Goal: Transaction & Acquisition: Purchase product/service

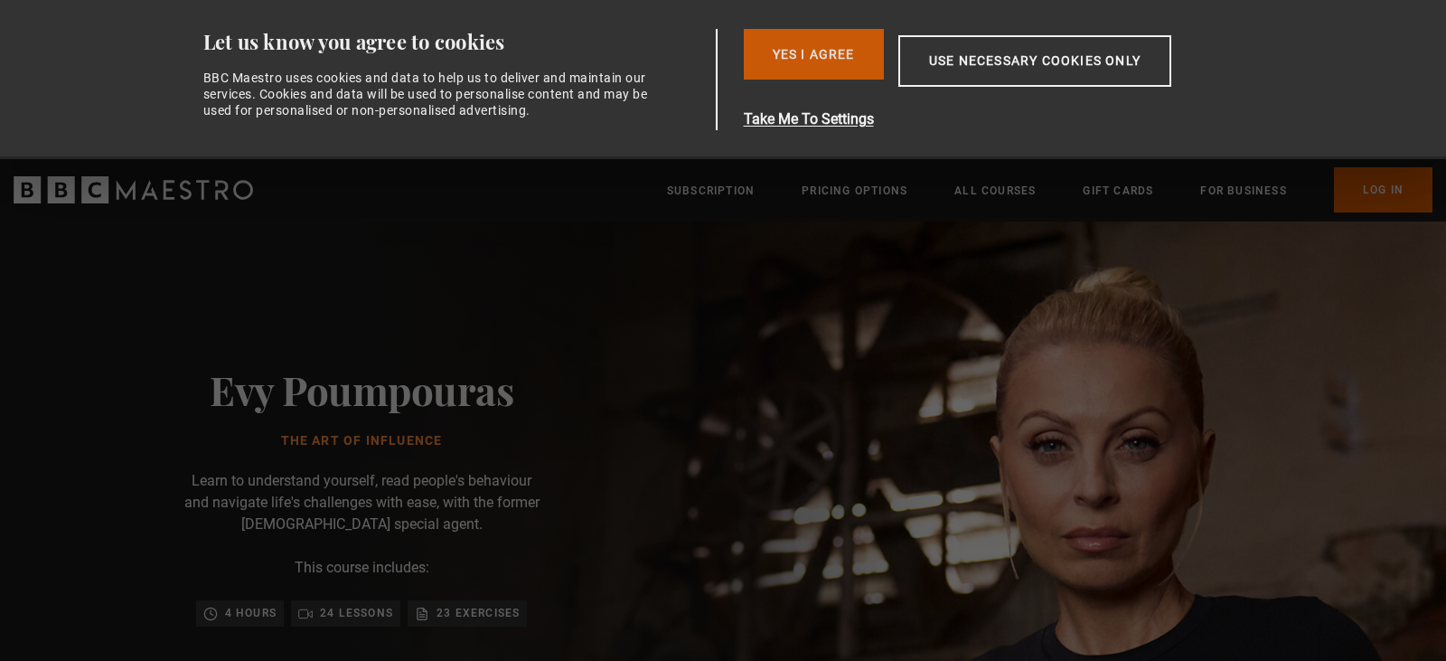
click at [812, 63] on button "Yes I Agree" at bounding box center [814, 54] width 140 height 51
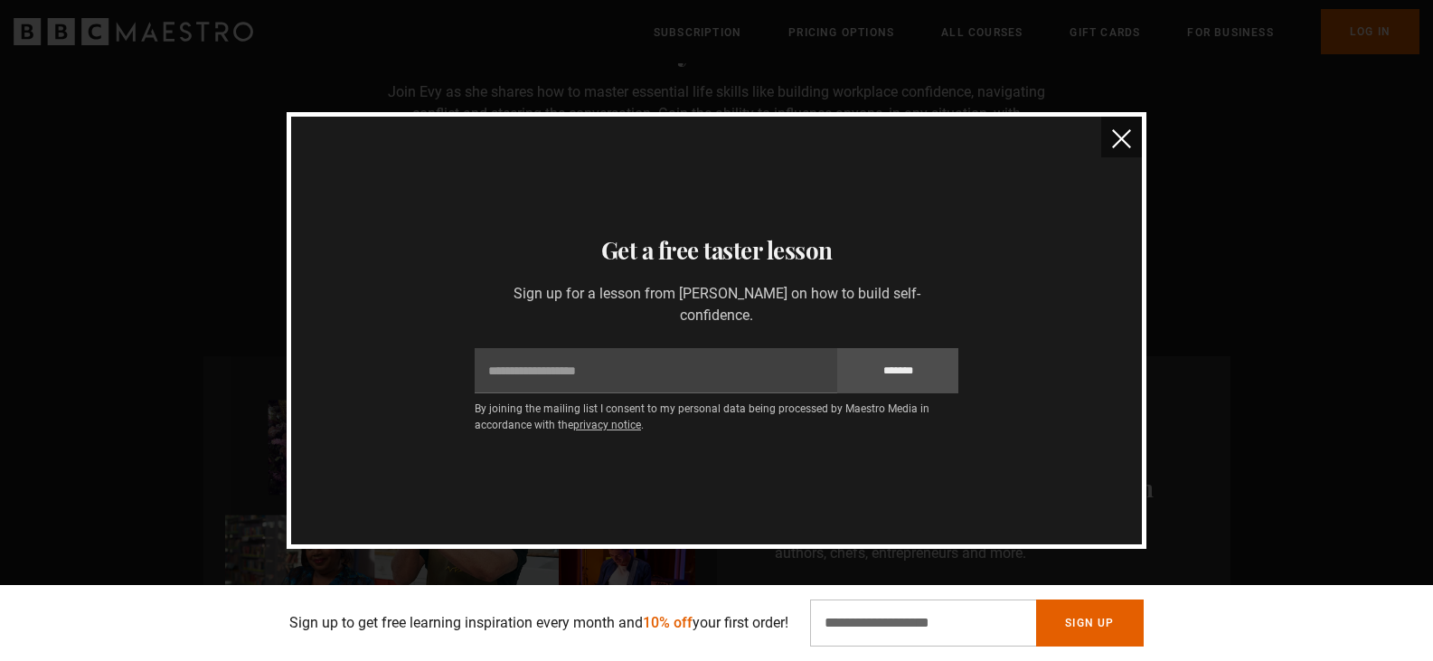
scroll to position [542, 0]
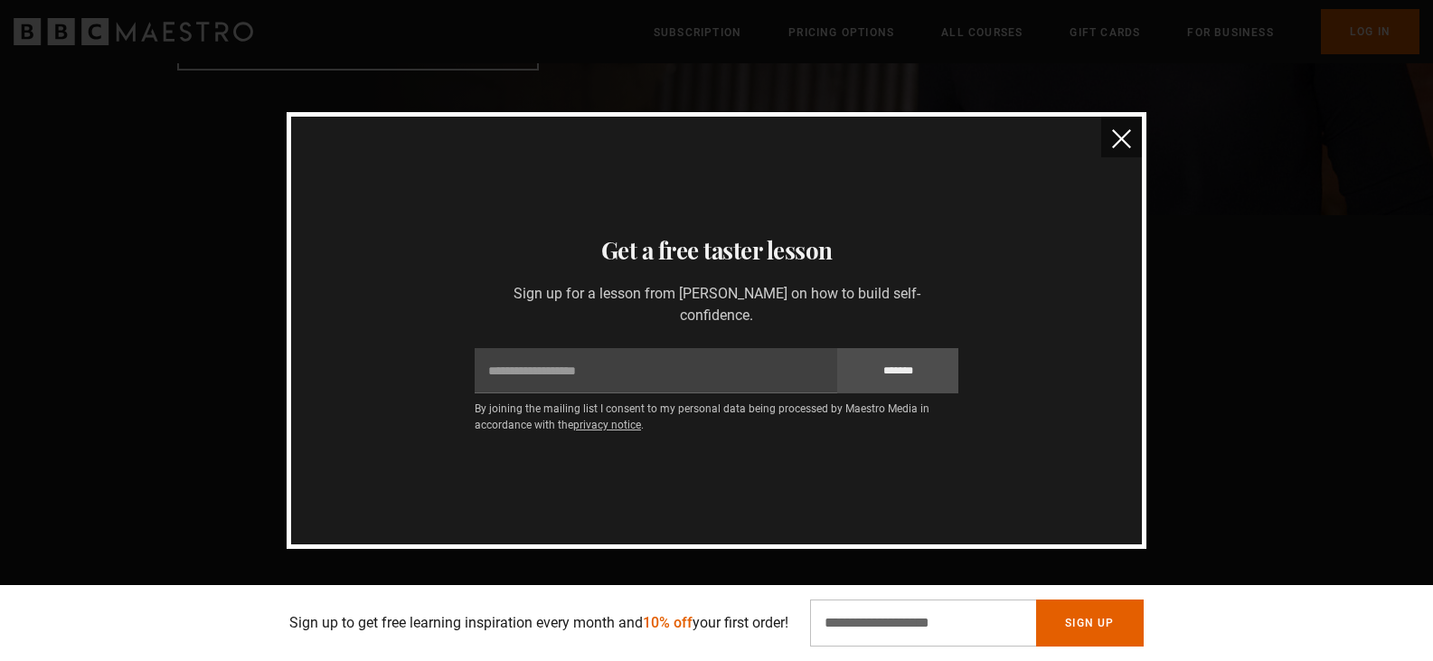
click at [1121, 124] on button "close" at bounding box center [1121, 137] width 41 height 41
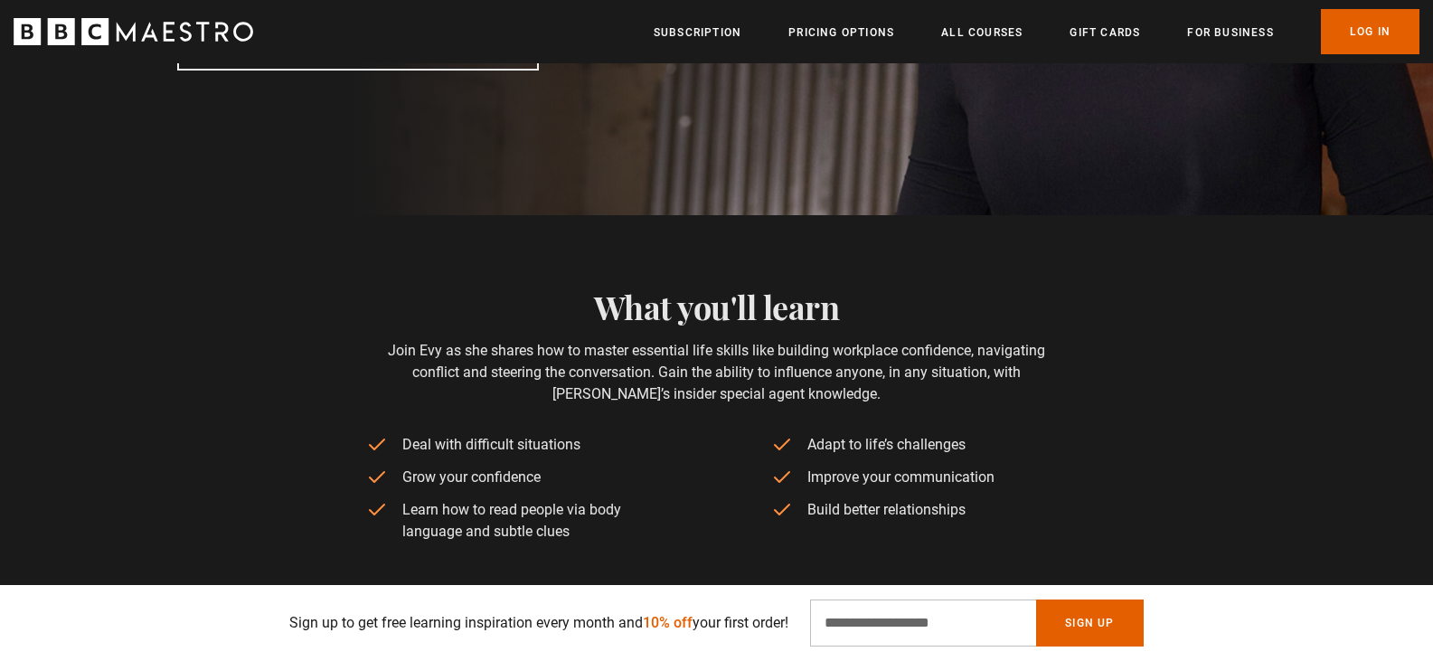
scroll to position [0, 237]
click at [687, 34] on link "Subscription" at bounding box center [697, 33] width 88 height 18
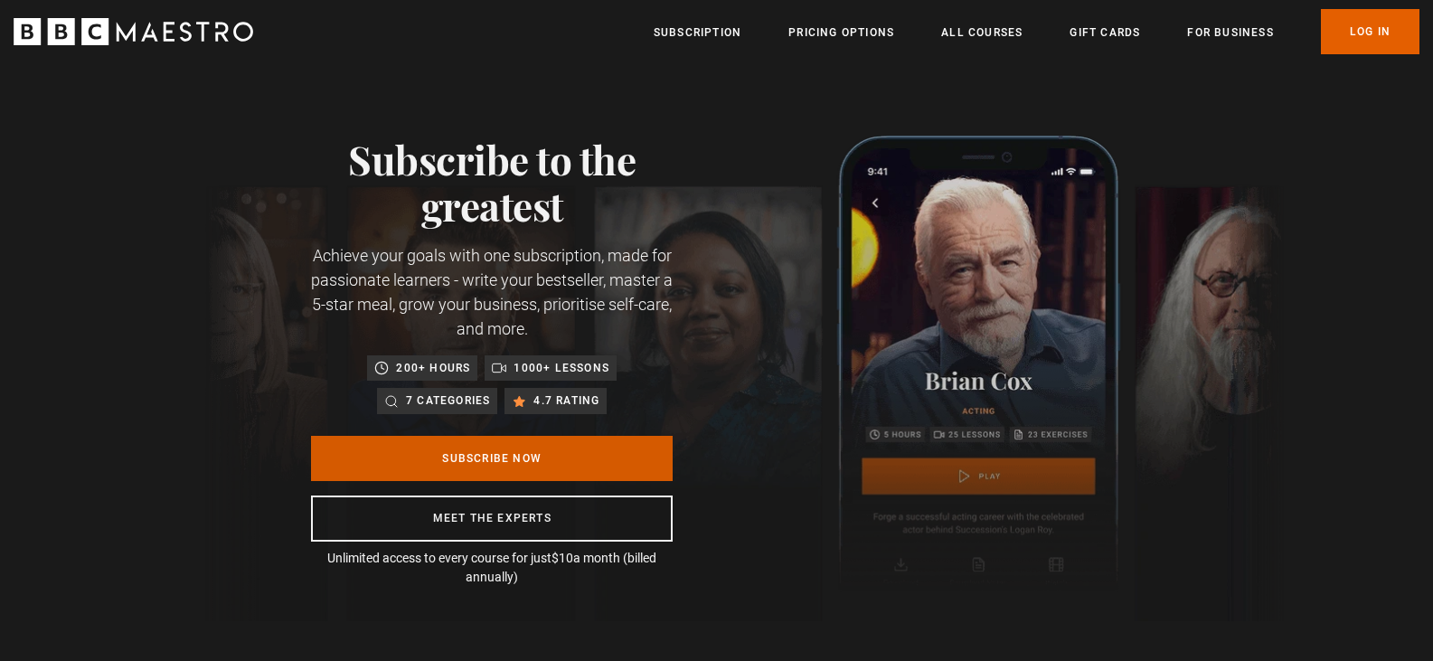
click at [502, 450] on link "Subscribe Now" at bounding box center [492, 458] width 362 height 45
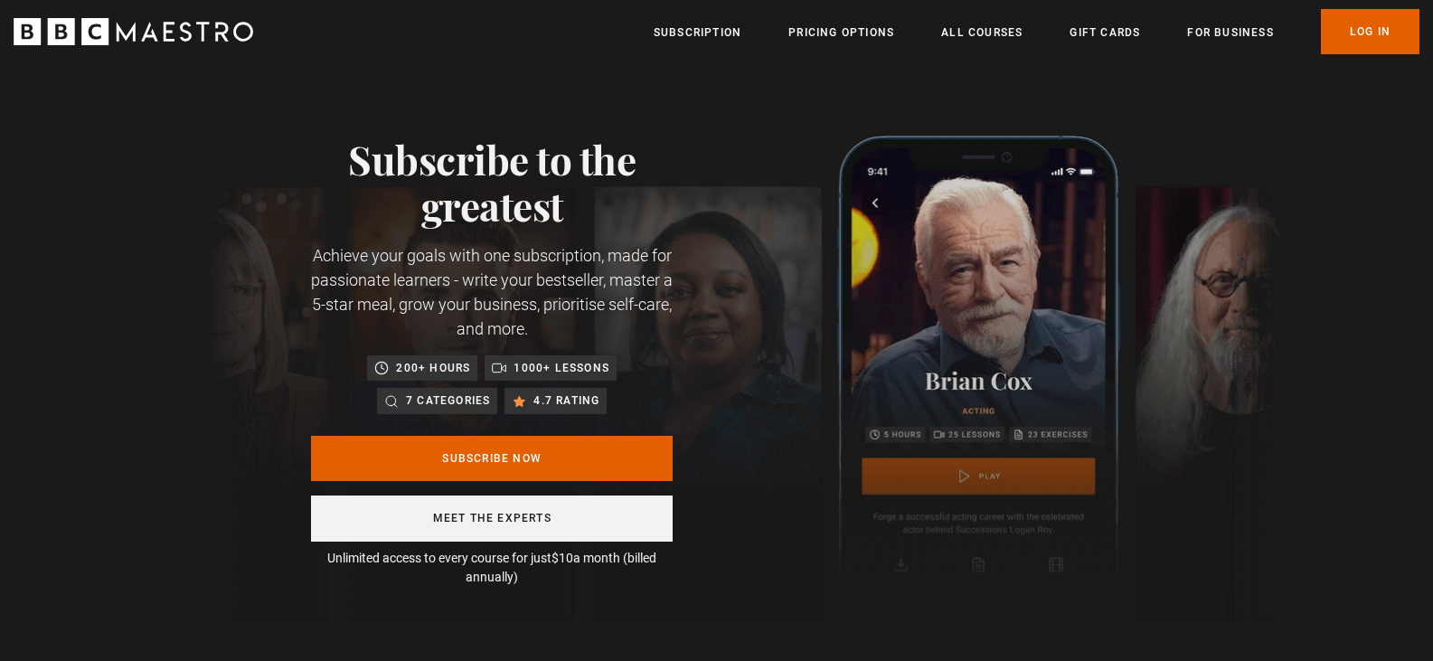
click at [541, 530] on link "Meet the experts" at bounding box center [492, 518] width 362 height 46
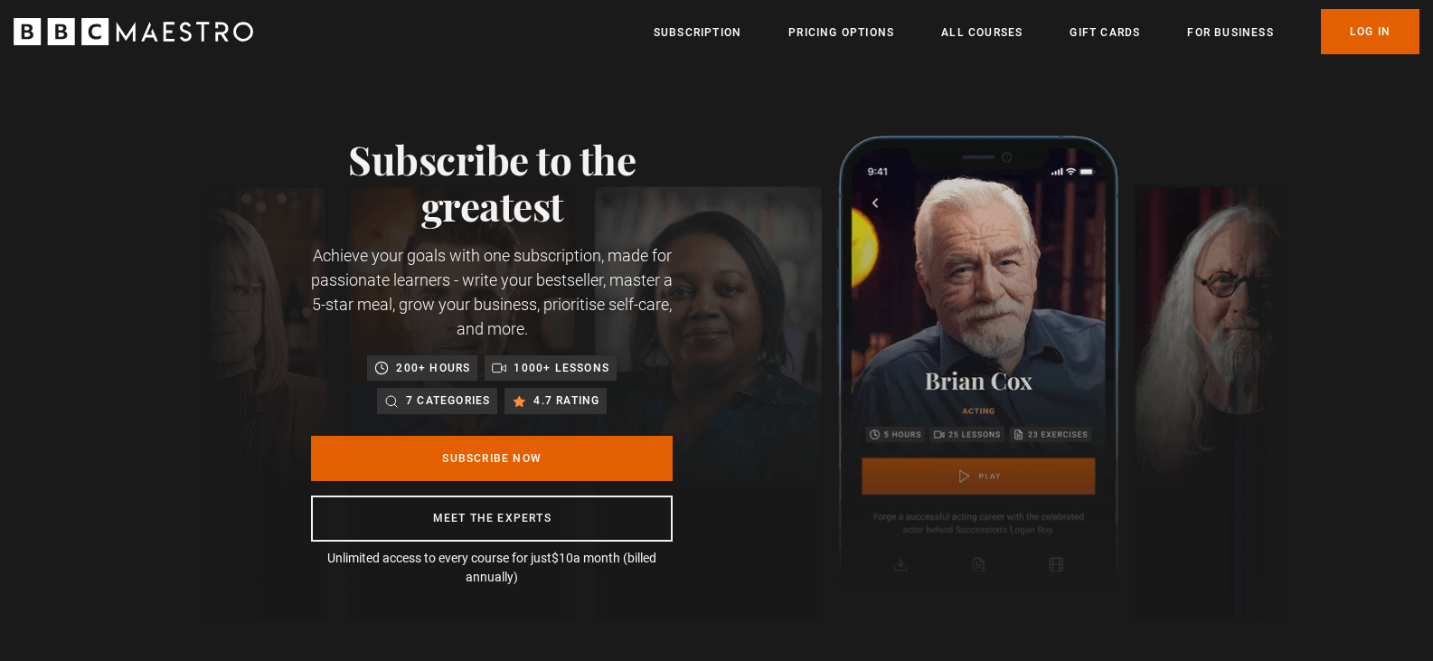
scroll to position [0, 474]
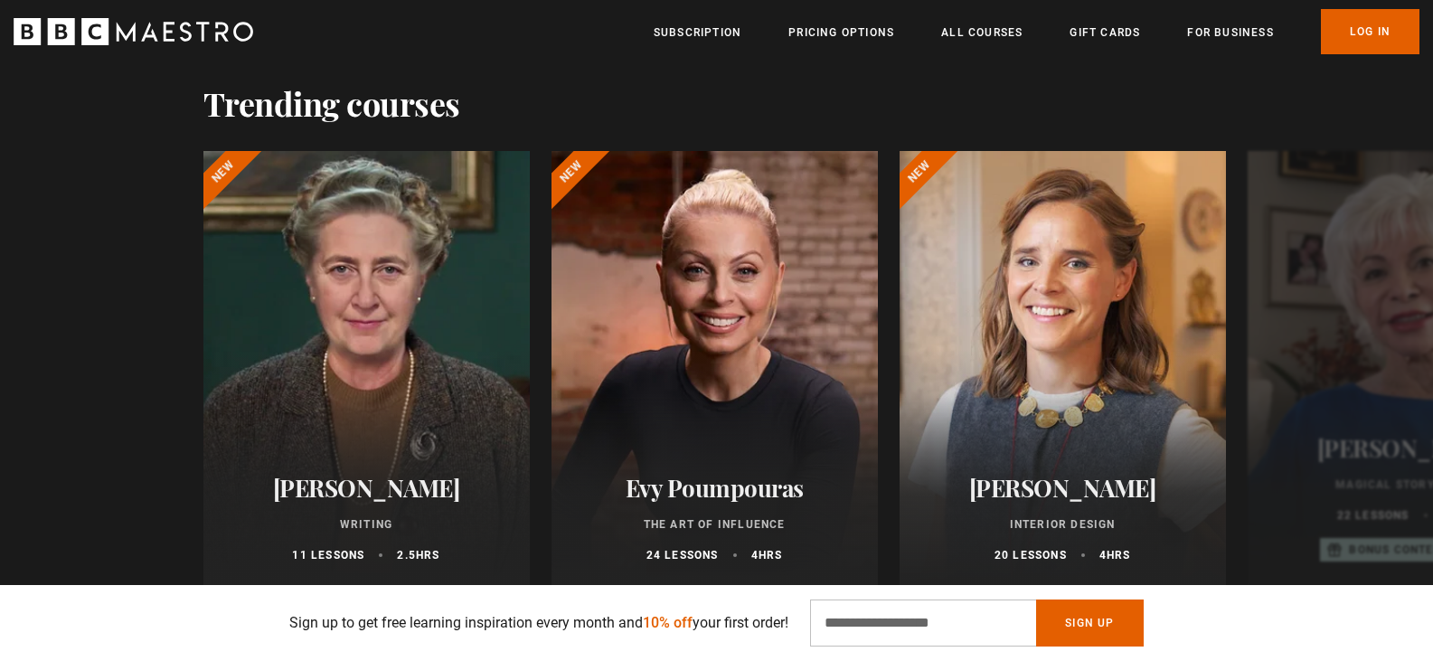
scroll to position [1085, 0]
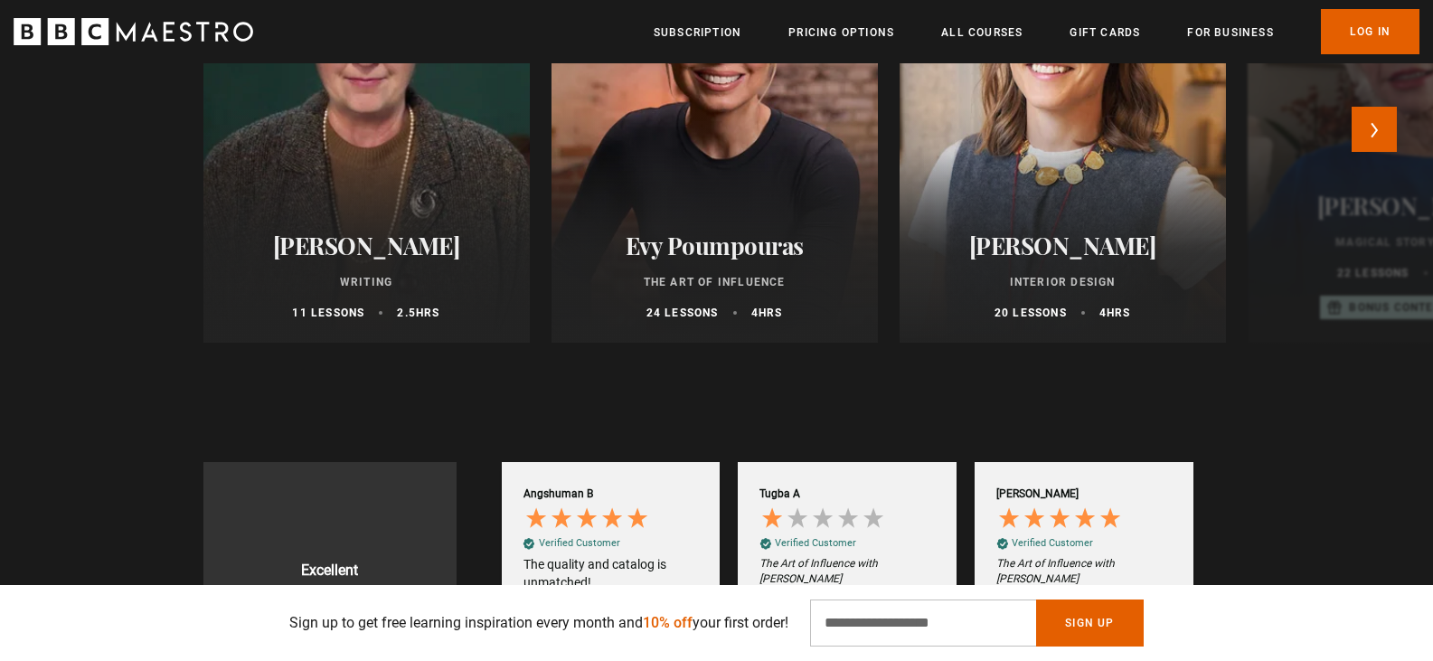
click at [710, 249] on h2 "Evy Poumpouras" at bounding box center [714, 245] width 283 height 28
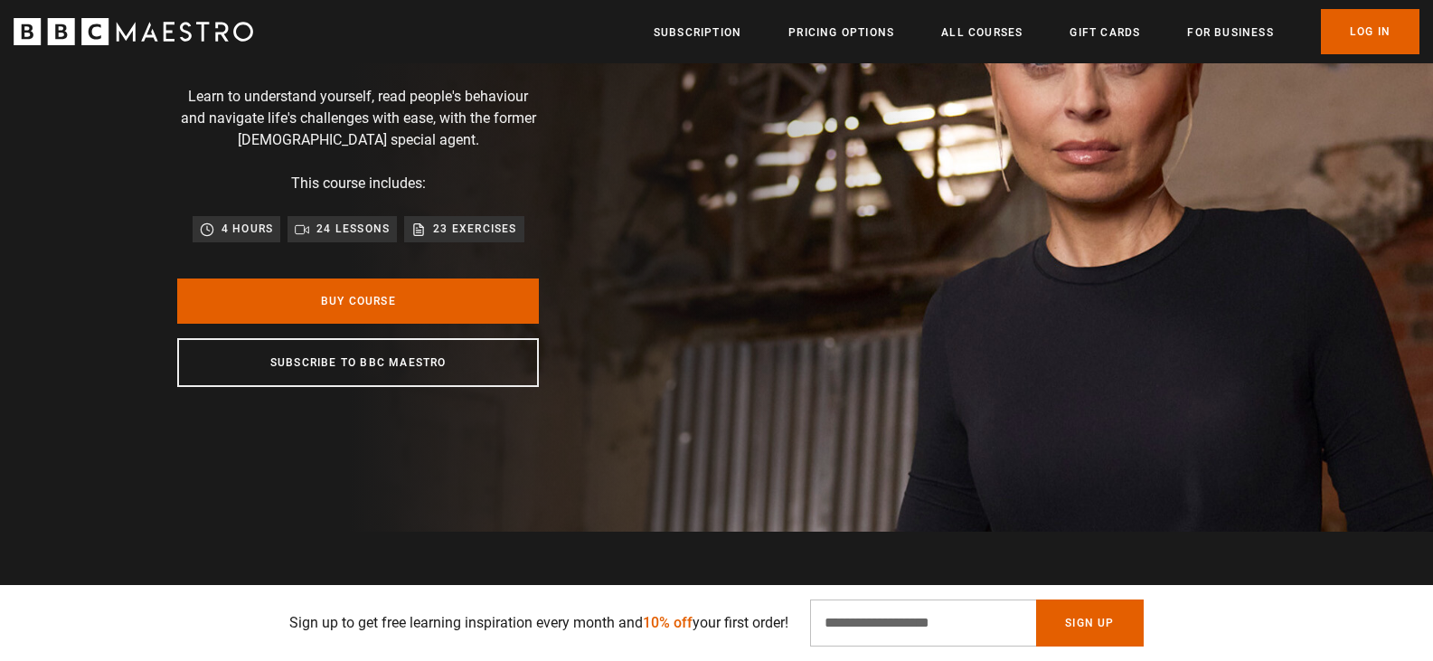
scroll to position [271, 0]
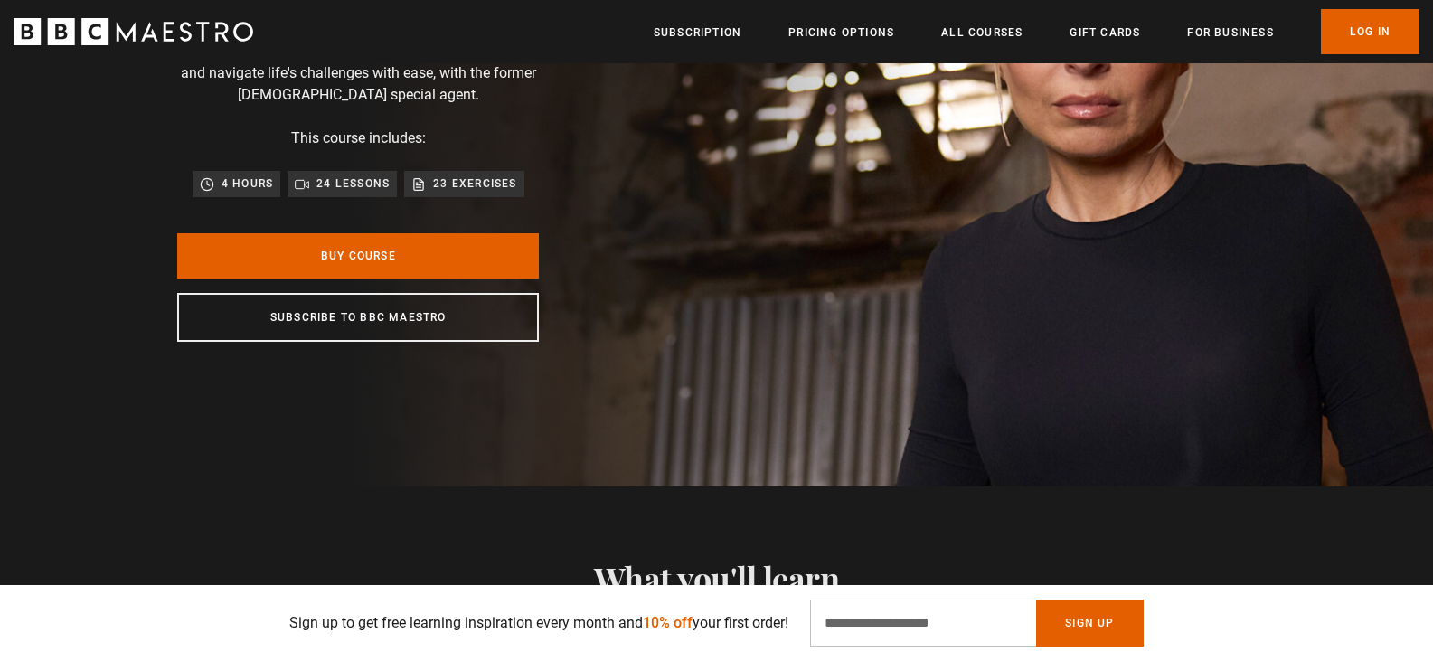
click at [327, 184] on p "24 lessons" at bounding box center [352, 183] width 73 height 18
click at [469, 174] on div "23 exercises" at bounding box center [463, 183] width 119 height 25
click at [239, 180] on p "4 hours" at bounding box center [247, 183] width 52 height 18
click at [364, 253] on link "Buy Course" at bounding box center [358, 255] width 362 height 45
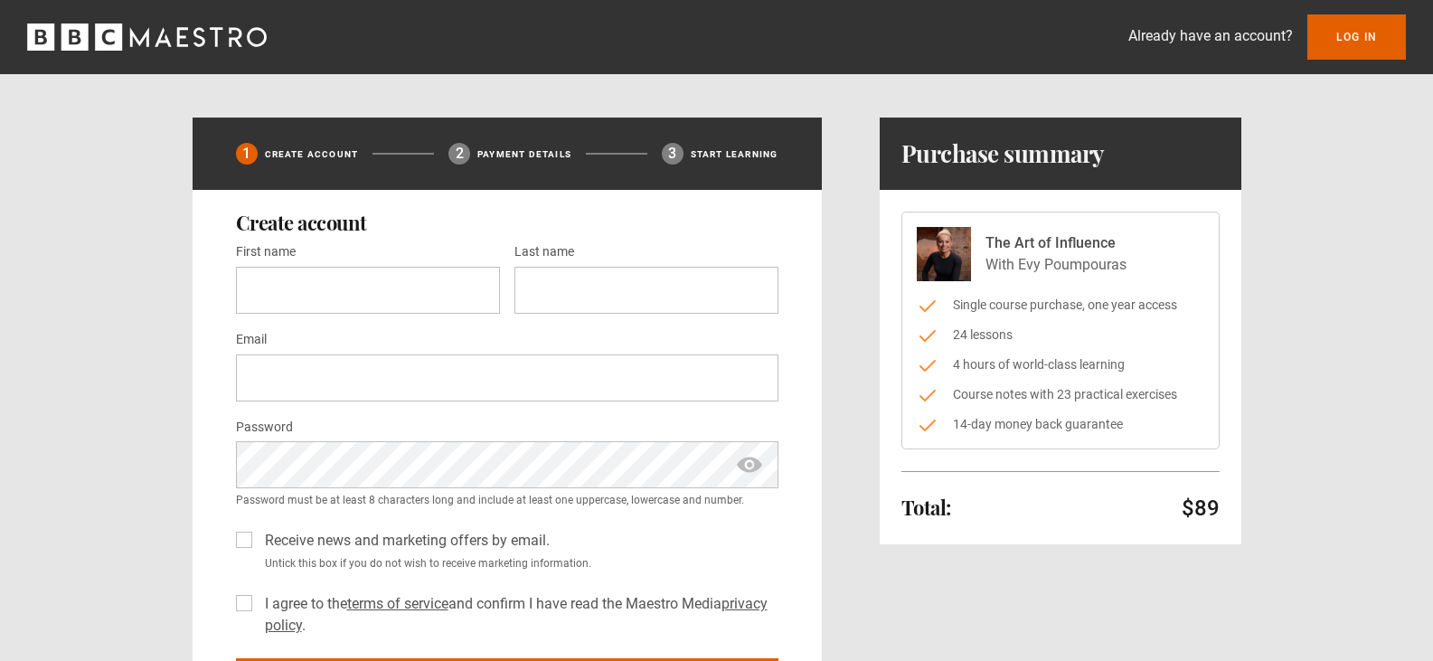
drag, startPoint x: 982, startPoint y: 239, endPoint x: 1144, endPoint y: 266, distance: 164.9
click at [1144, 266] on div "The Art of Influence With Evy Poumpouras" at bounding box center [1060, 254] width 287 height 54
copy div "The Art of Influence With Evy Poumpouras"
